Goal: Task Accomplishment & Management: Complete application form

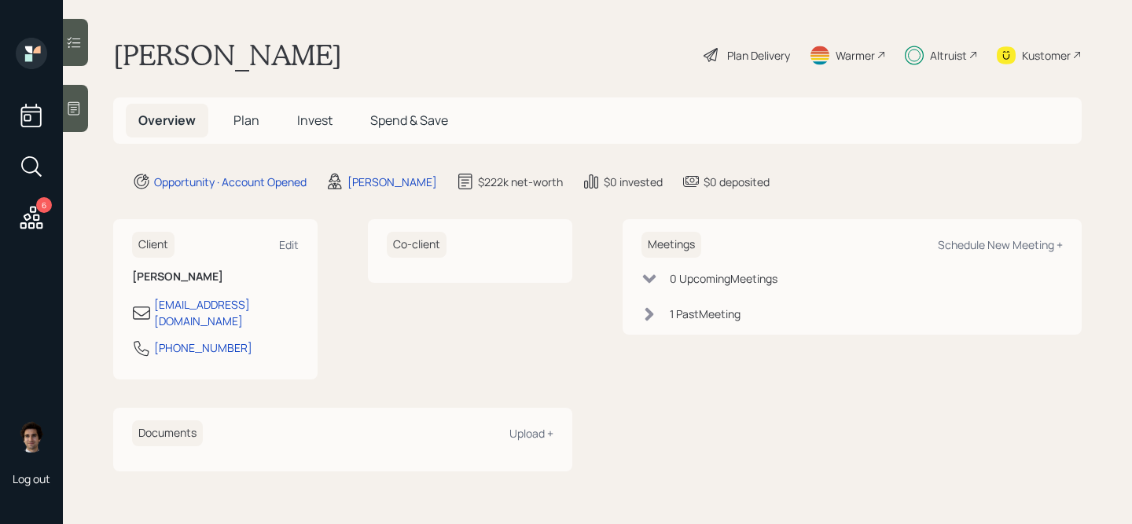
click at [245, 118] on span "Plan" at bounding box center [246, 120] width 26 height 17
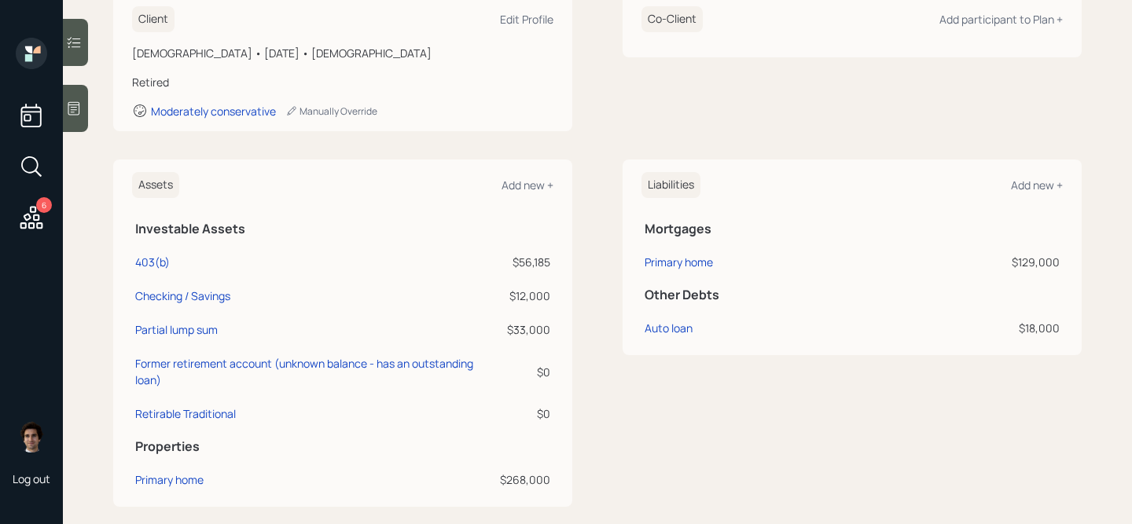
scroll to position [296, 0]
